Goal: Navigation & Orientation: Find specific page/section

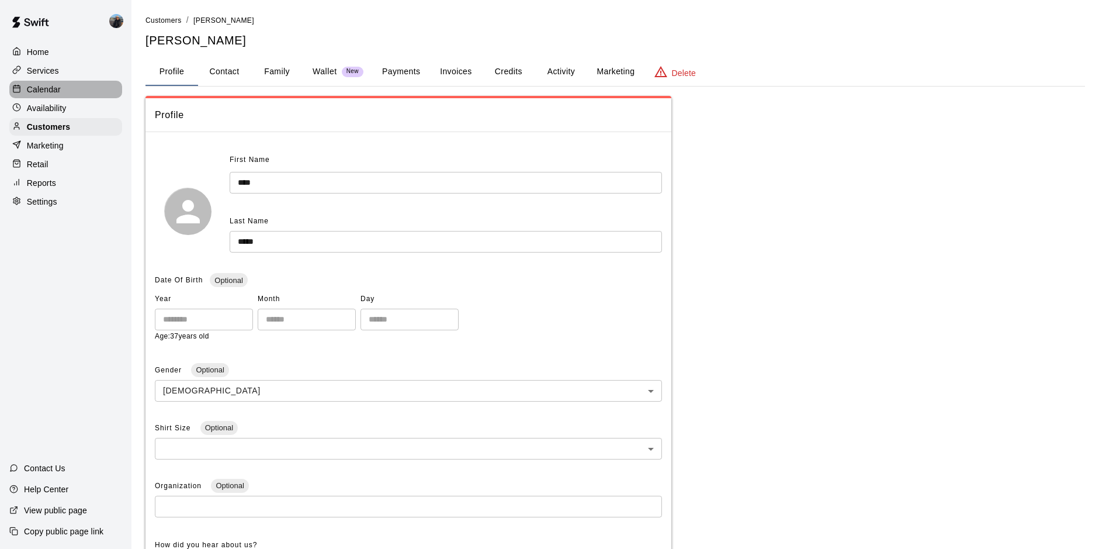
click at [51, 87] on p "Calendar" at bounding box center [44, 90] width 34 height 12
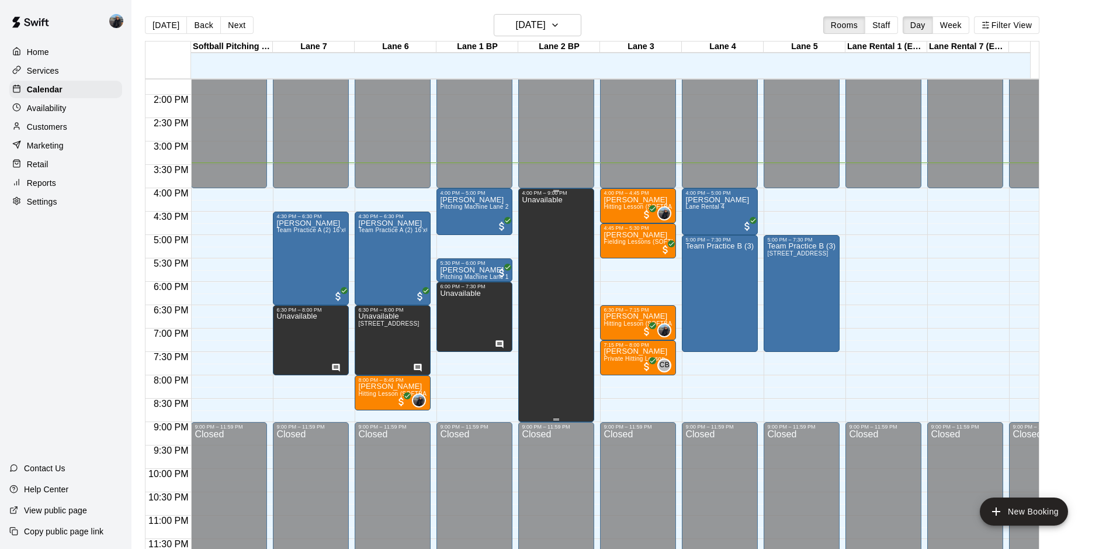
scroll to position [651, 0]
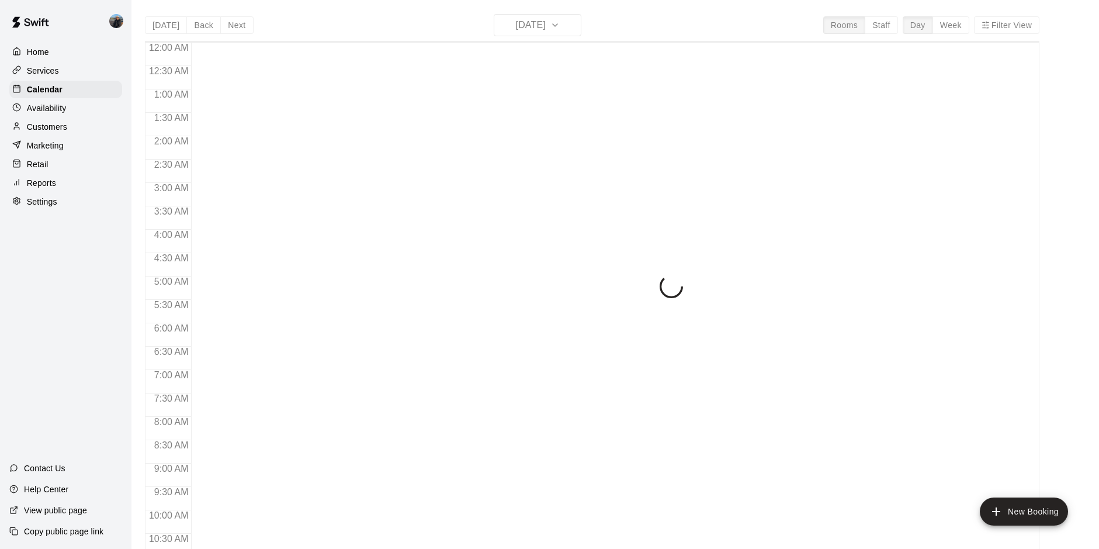
scroll to position [602, 0]
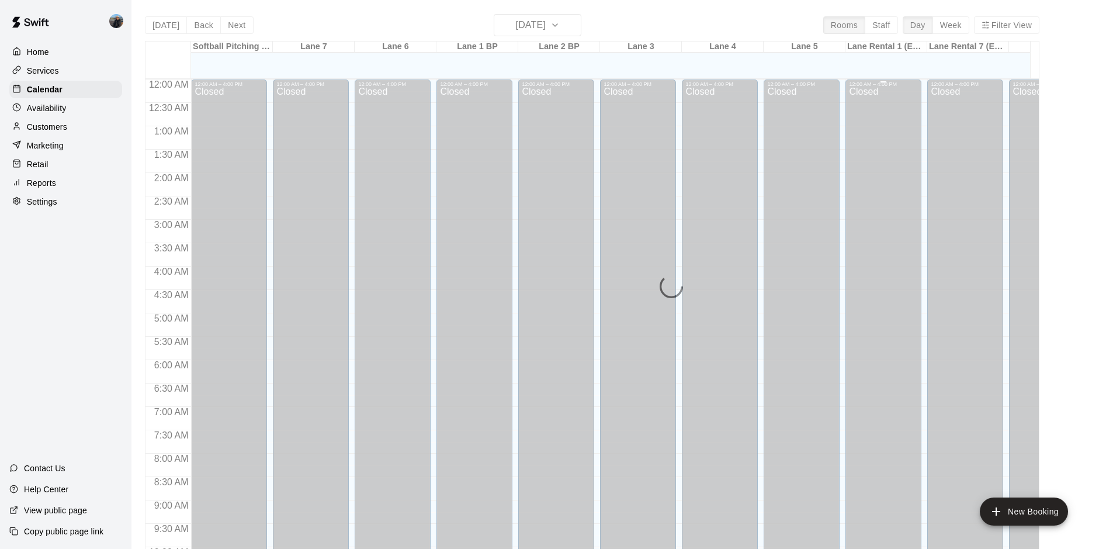
scroll to position [602, 0]
